Goal: Navigation & Orientation: Find specific page/section

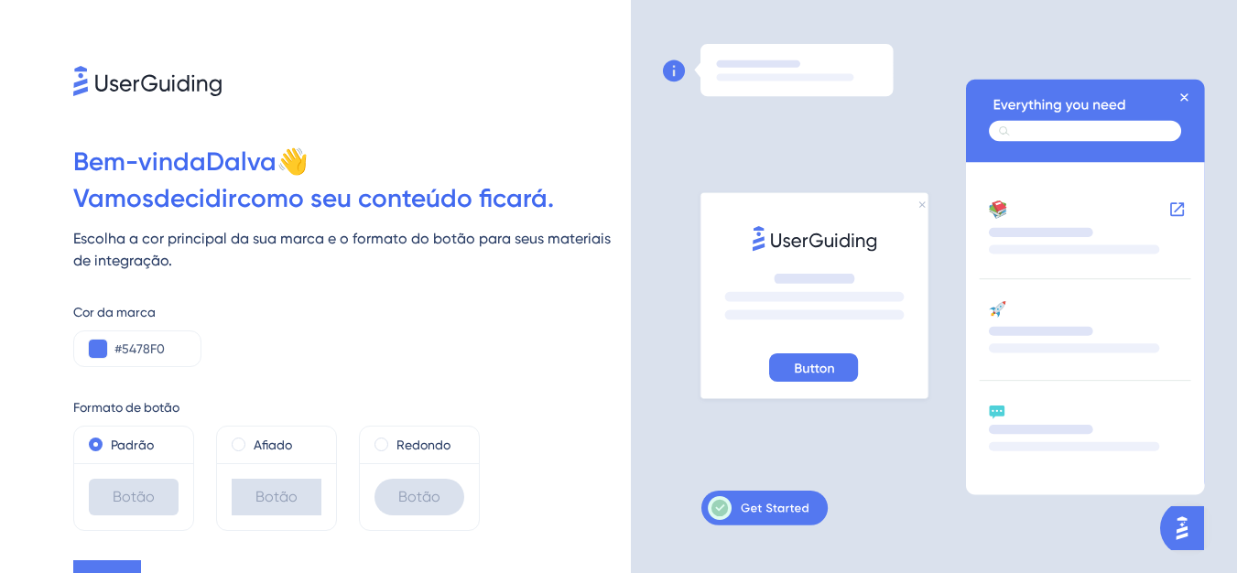
click at [1191, 100] on icon at bounding box center [1088, 117] width 205 height 49
click at [1198, 98] on icon at bounding box center [1085, 284] width 239 height 411
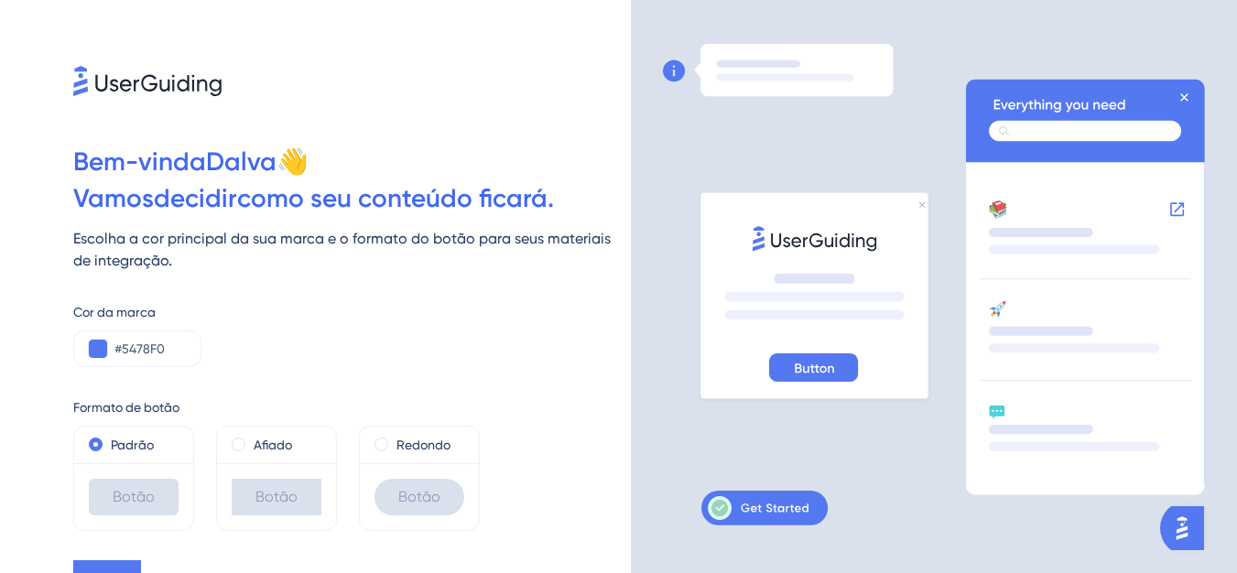
scroll to position [24, 0]
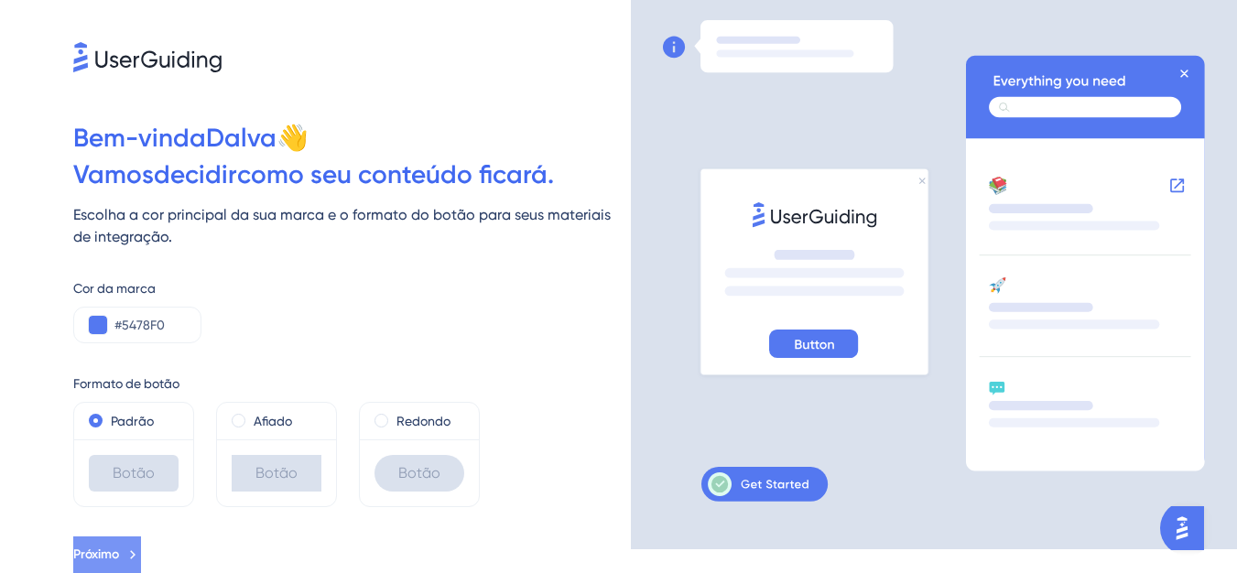
click at [141, 549] on icon at bounding box center [133, 555] width 16 height 16
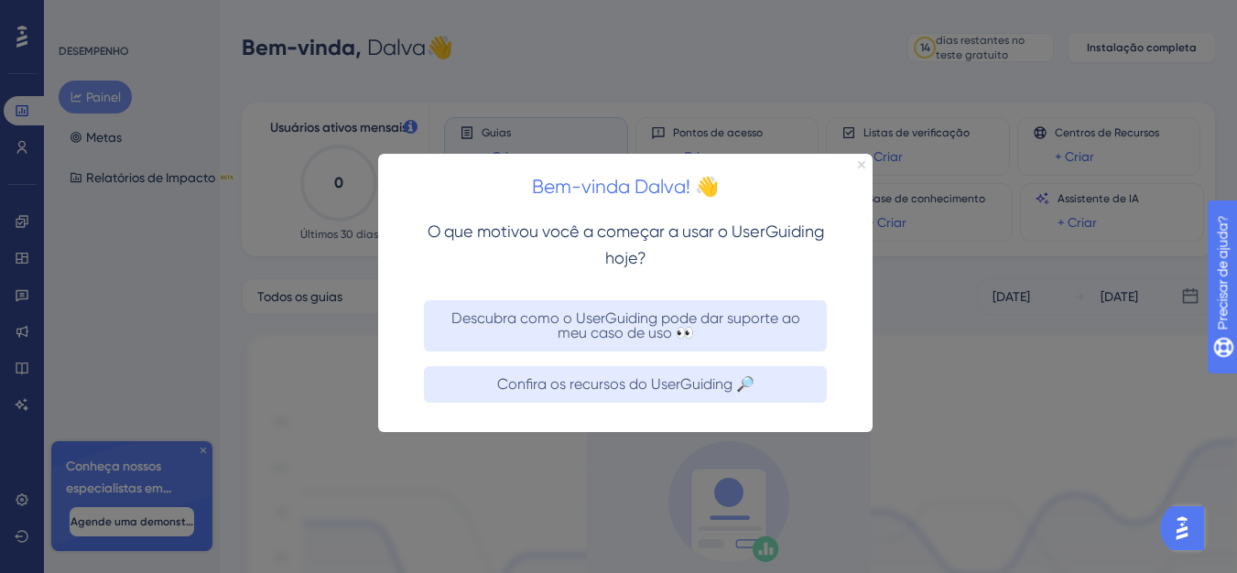
click at [864, 164] on icon "Fechar visualização" at bounding box center [861, 164] width 7 height 7
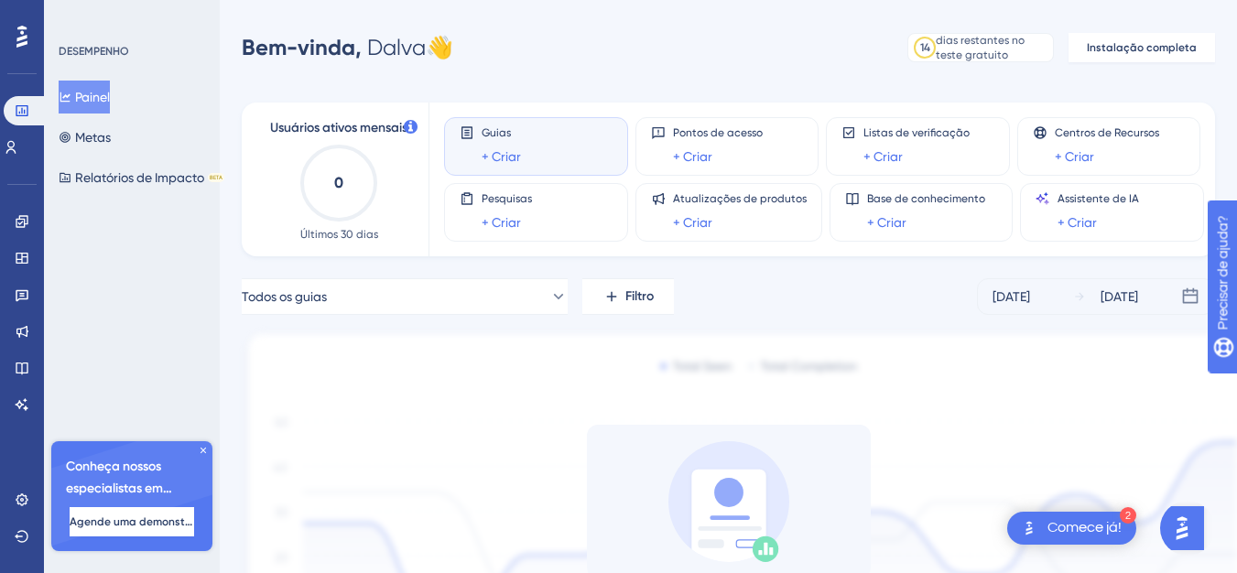
click at [1073, 526] on font "Comece já!" at bounding box center [1085, 527] width 74 height 15
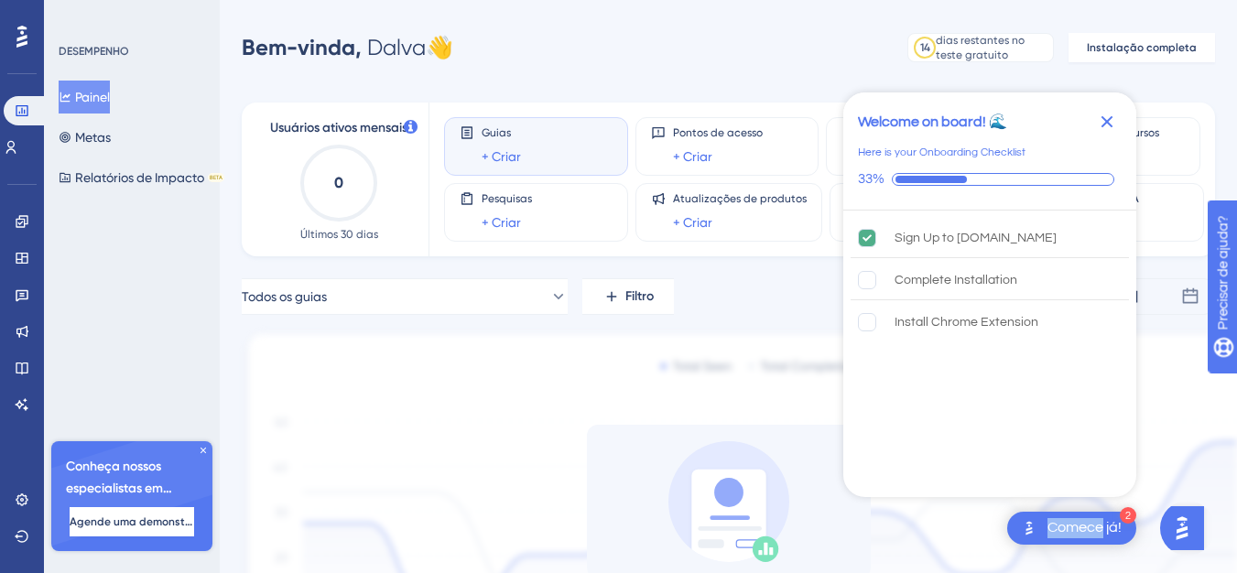
click at [1073, 526] on font "Comece já!" at bounding box center [1085, 527] width 74 height 15
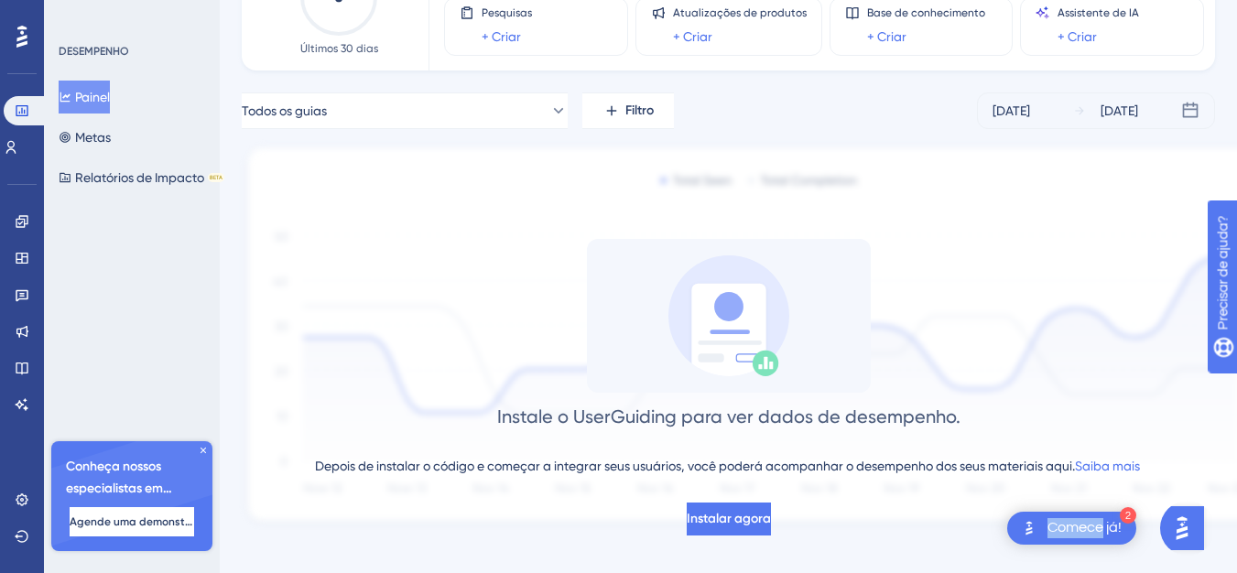
scroll to position [201, 0]
